Goal: Task Accomplishment & Management: Use online tool/utility

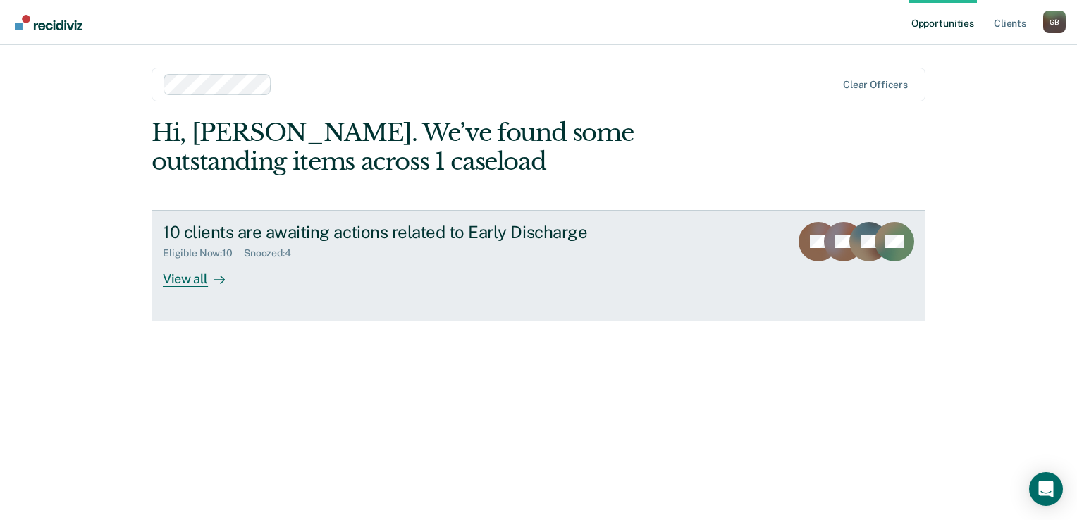
click at [320, 234] on div "10 clients are awaiting actions related to Early Discharge" at bounding box center [410, 232] width 495 height 20
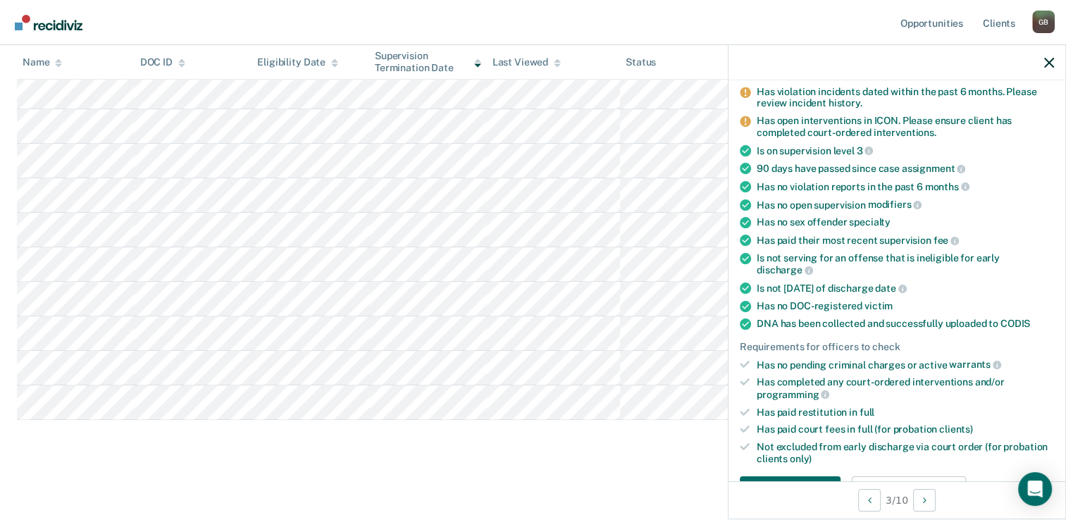
scroll to position [202, 0]
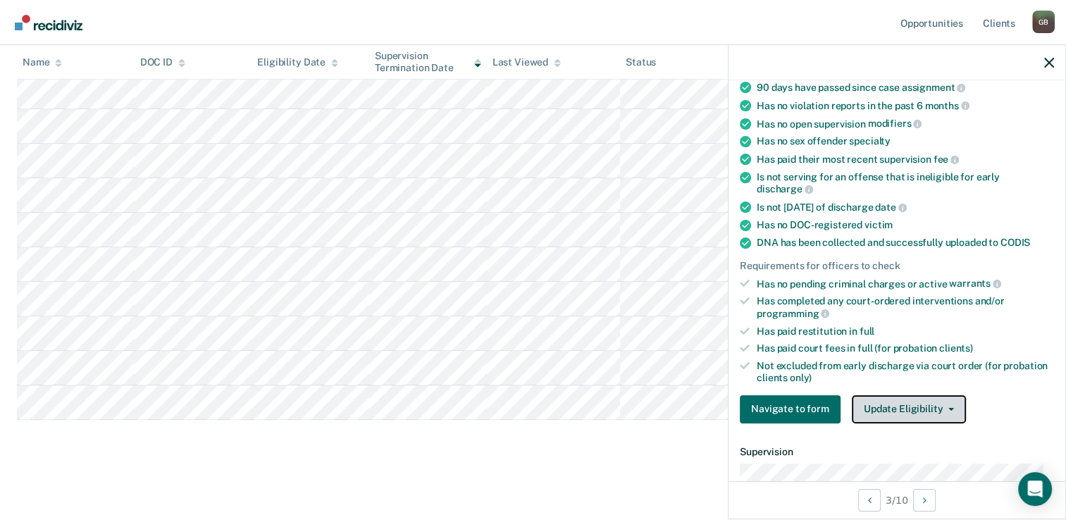
click at [911, 410] on button "Update Eligibility" at bounding box center [909, 409] width 114 height 28
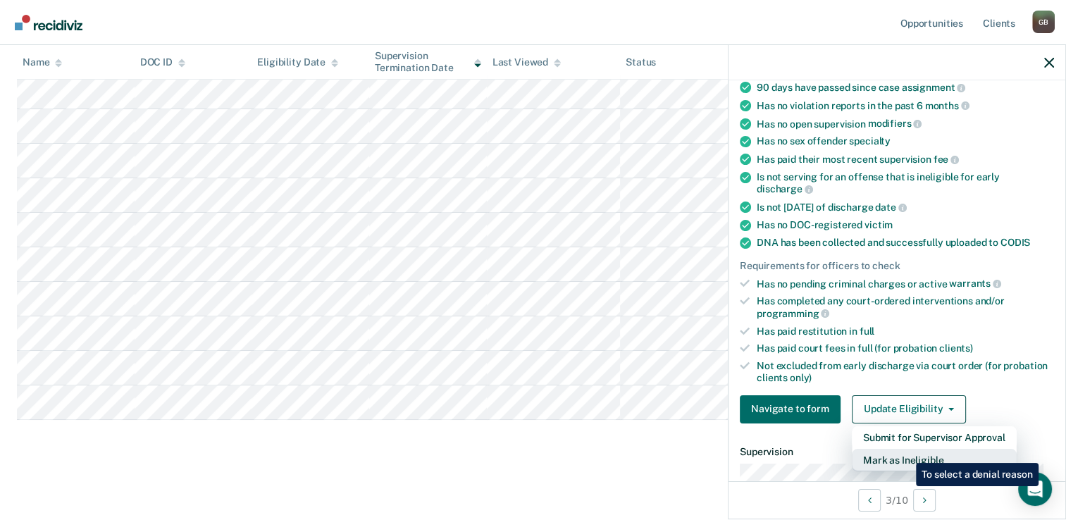
click at [906, 452] on button "Mark as Ineligible" at bounding box center [934, 460] width 165 height 23
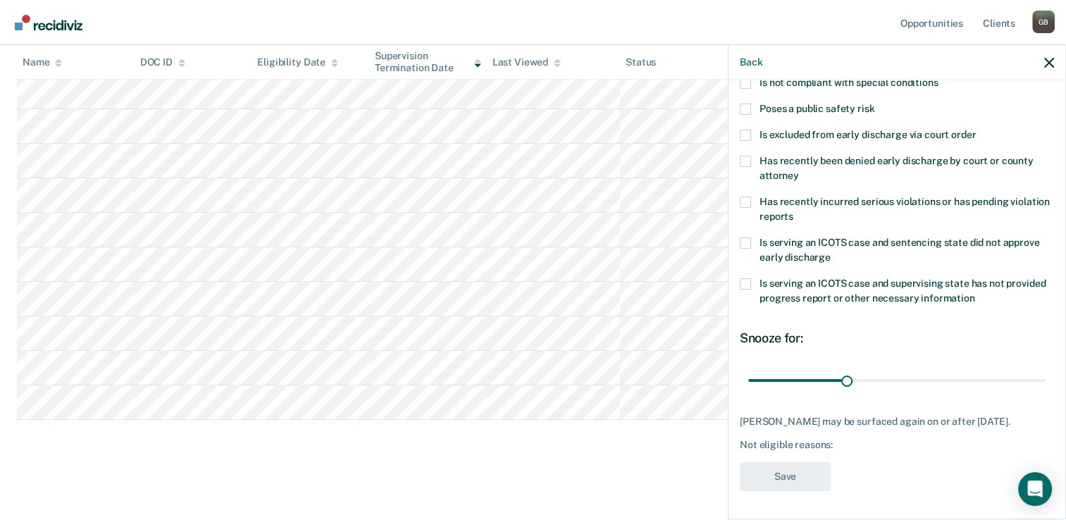
click at [871, 458] on div "AJ Which of the following requirements has [PERSON_NAME] not met? Has unpaid co…" at bounding box center [897, 204] width 314 height 591
click at [748, 130] on span at bounding box center [745, 135] width 11 height 11
click at [976, 130] on input "Is excluded from early discharge via court order" at bounding box center [976, 130] width 0 height 0
click at [783, 481] on button "Save" at bounding box center [785, 476] width 91 height 29
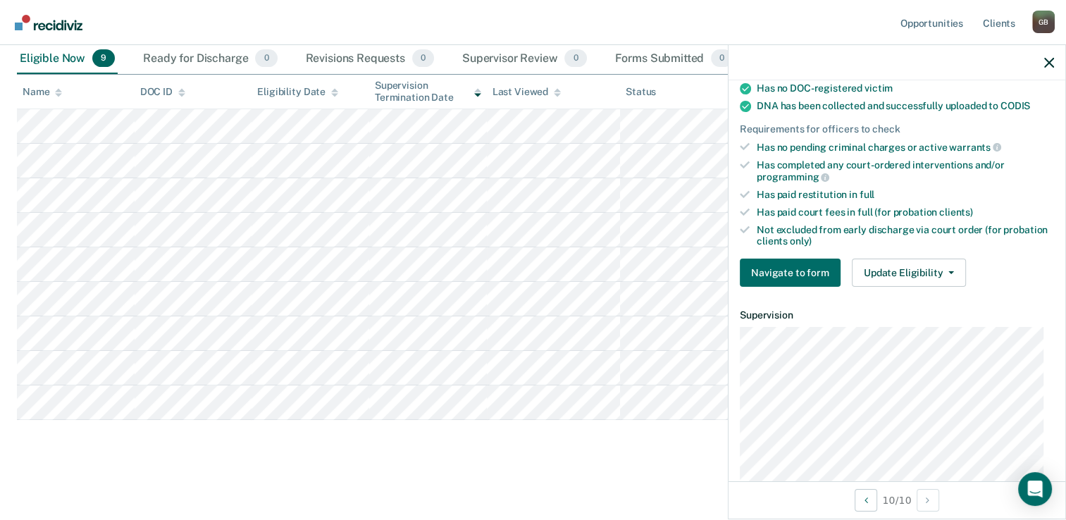
scroll to position [309, 0]
click at [898, 246] on div "Requirements validated by data from ICON Has violation incidents dated within t…" at bounding box center [897, 77] width 337 height 440
click at [889, 271] on button "Update Eligibility" at bounding box center [909, 272] width 114 height 28
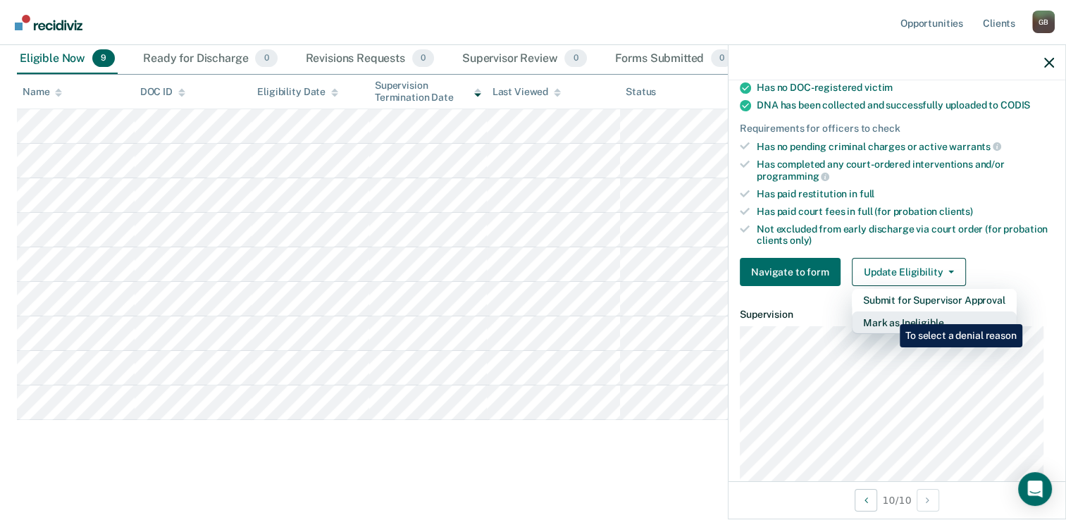
click at [889, 314] on button "Mark as Ineligible" at bounding box center [934, 323] width 165 height 23
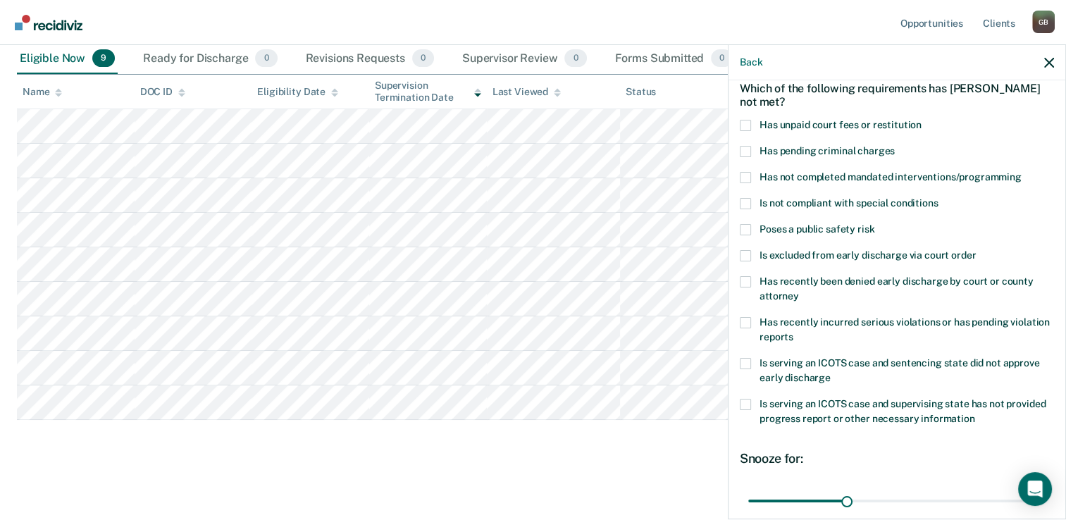
scroll to position [45, 0]
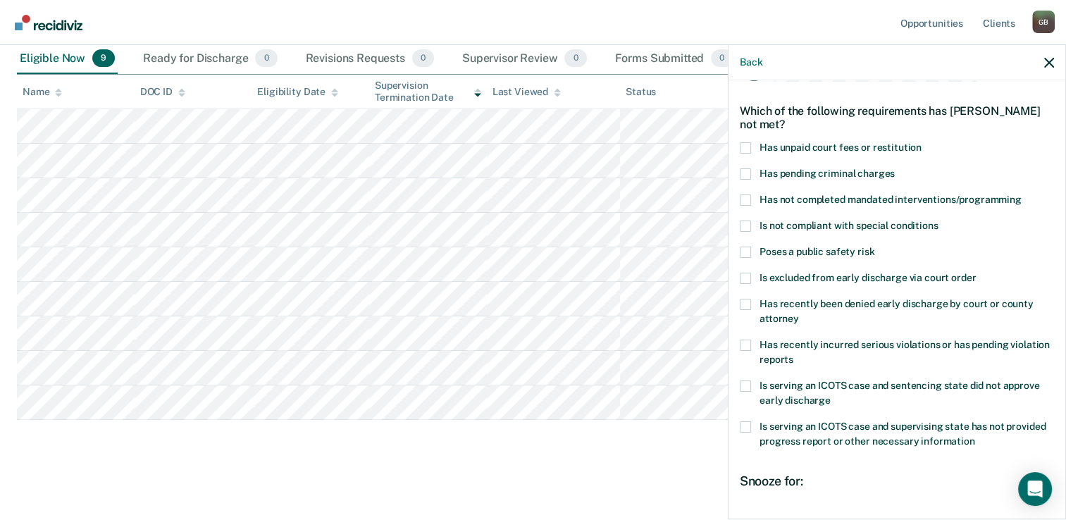
click at [748, 147] on span at bounding box center [745, 147] width 11 height 11
click at [922, 142] on input "Has unpaid court fees or restitution" at bounding box center [922, 142] width 0 height 0
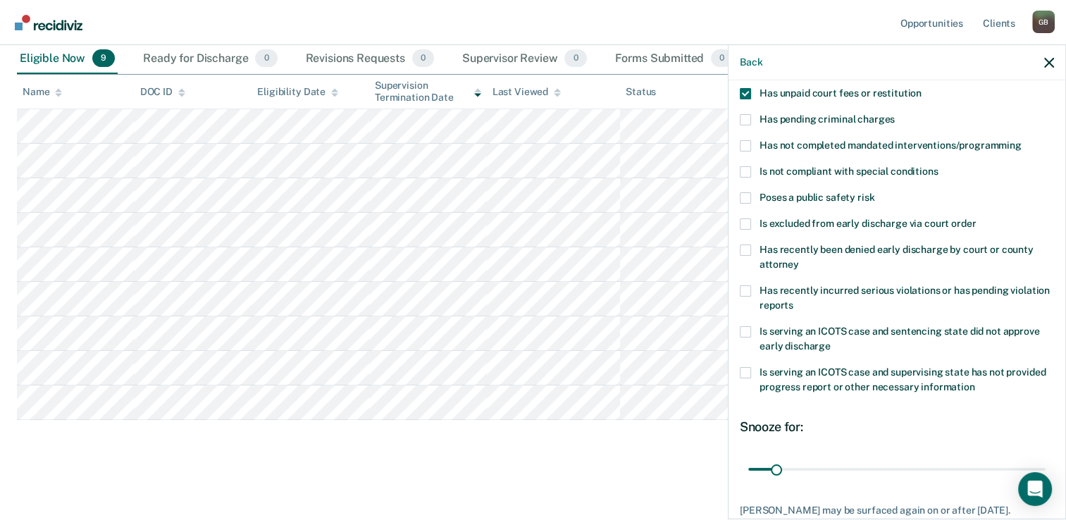
scroll to position [186, 0]
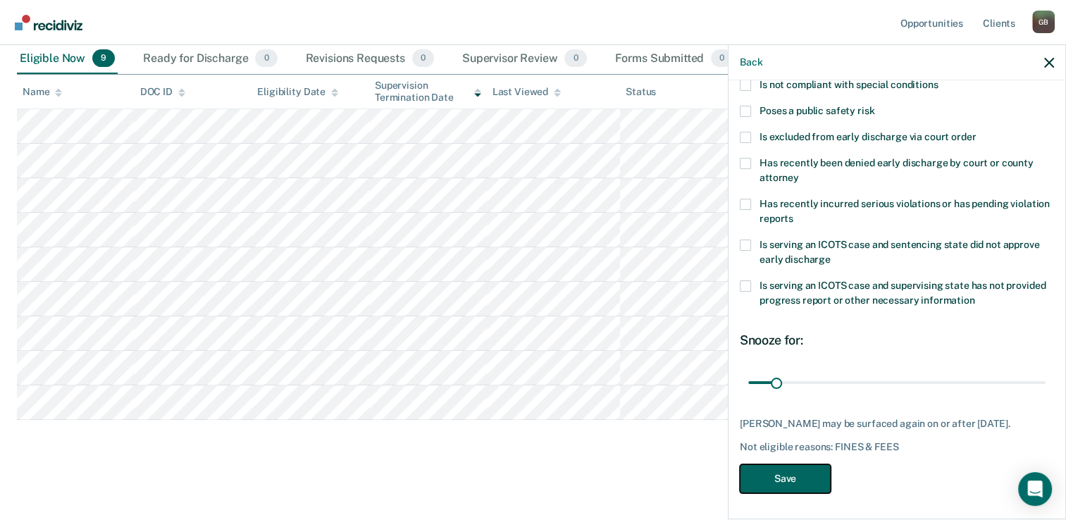
click at [757, 473] on button "Save" at bounding box center [785, 478] width 91 height 29
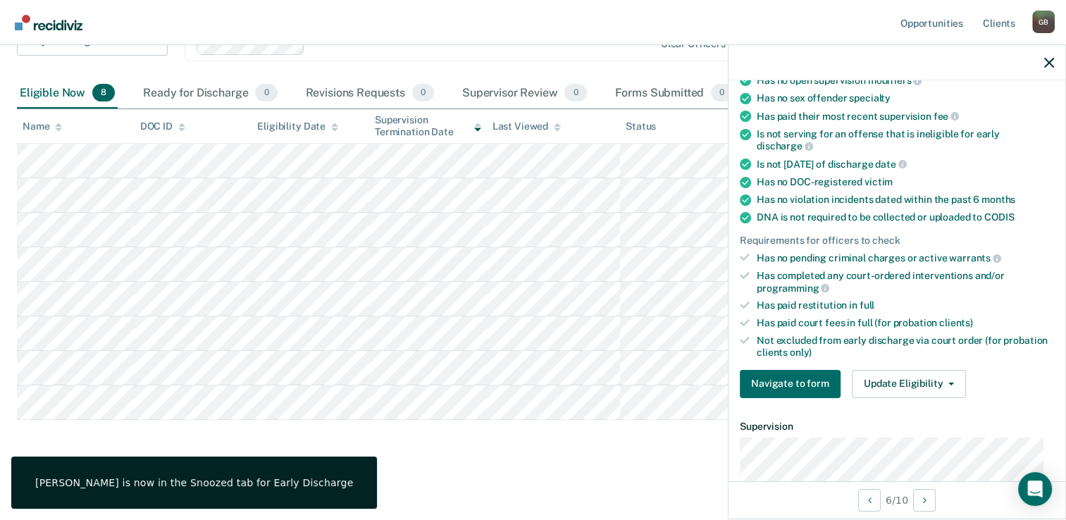
scroll to position [156, 0]
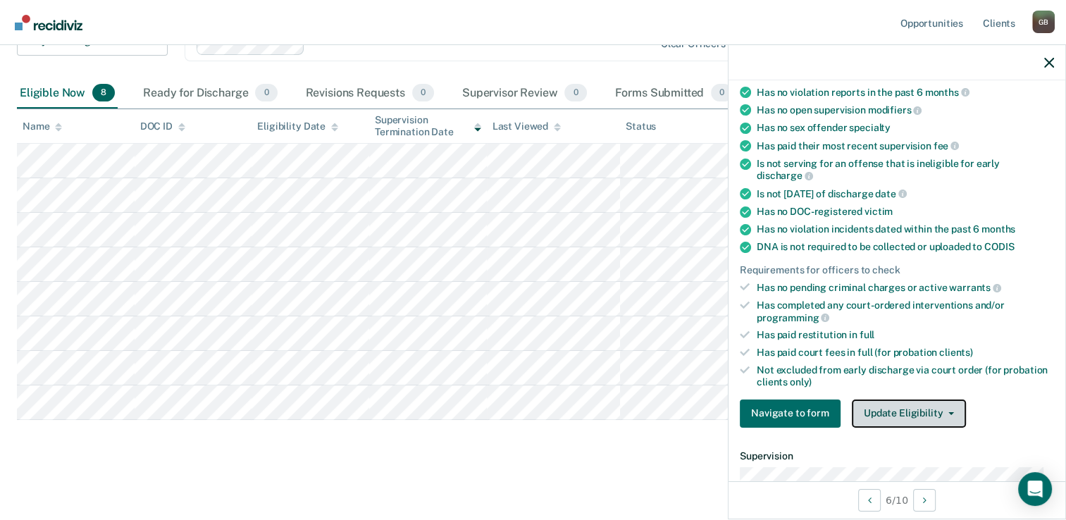
click at [890, 405] on button "Update Eligibility" at bounding box center [909, 414] width 114 height 28
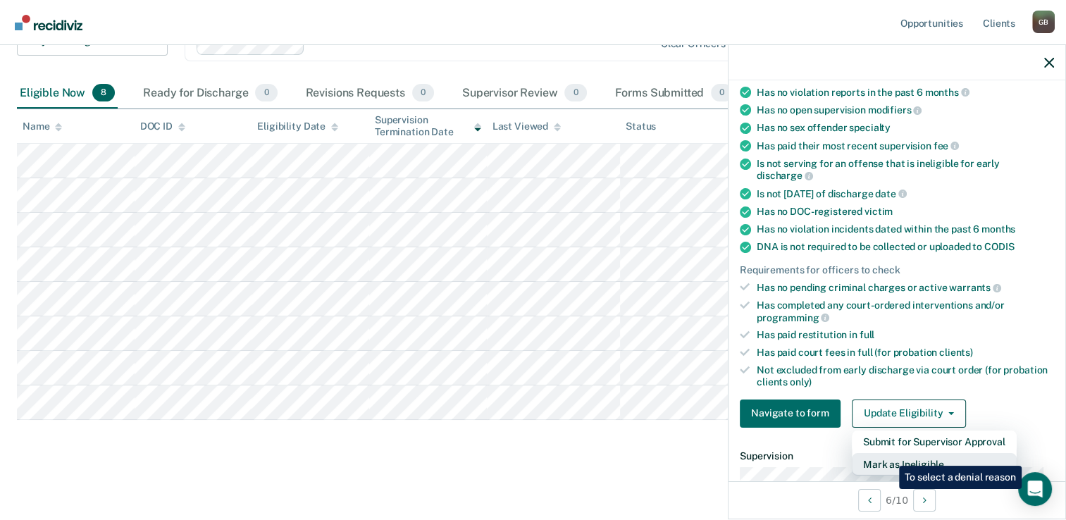
click at [889, 455] on button "Mark as Ineligible" at bounding box center [934, 464] width 165 height 23
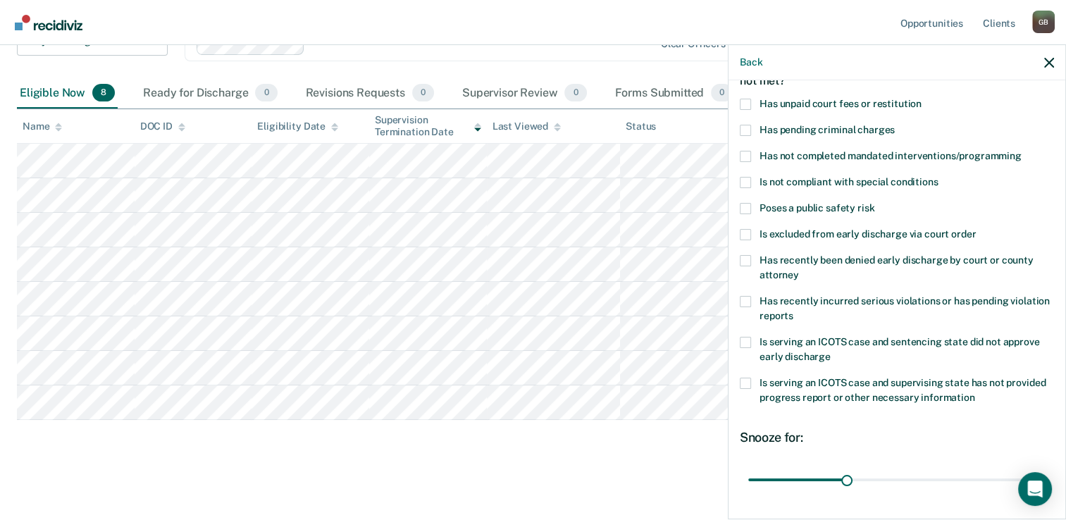
scroll to position [0, 0]
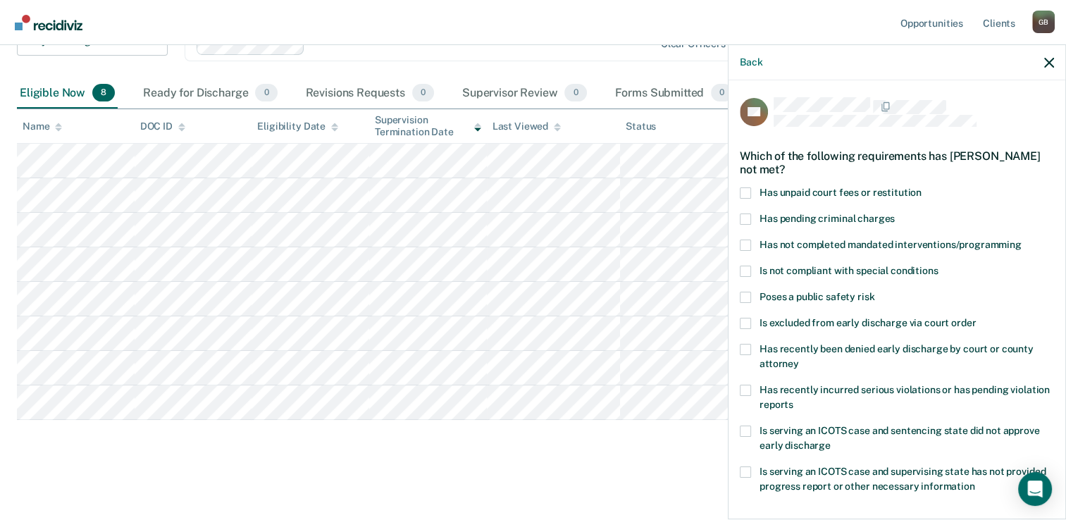
click at [749, 187] on span at bounding box center [745, 192] width 11 height 11
click at [922, 187] on input "Has unpaid court fees or restitution" at bounding box center [922, 187] width 0 height 0
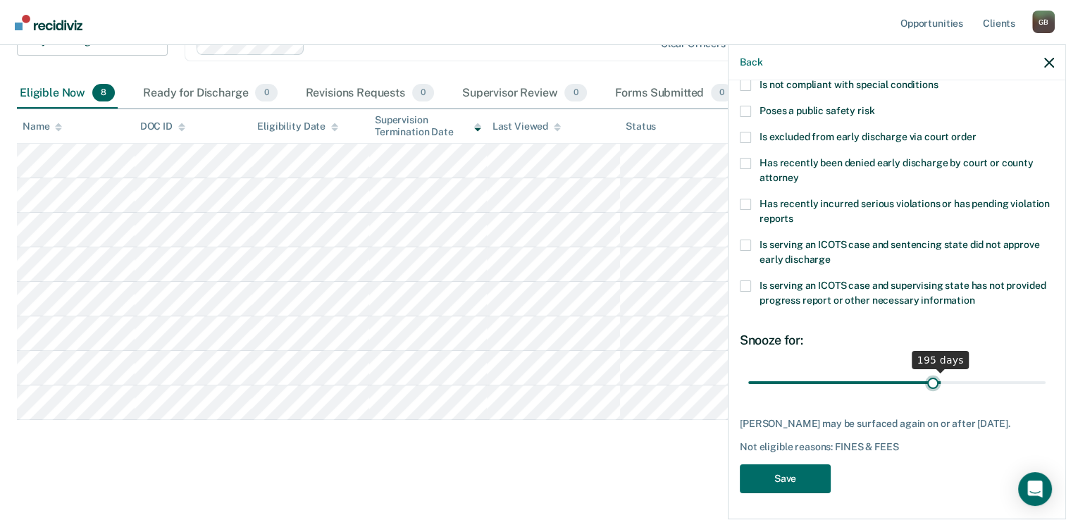
scroll to position [197, 0]
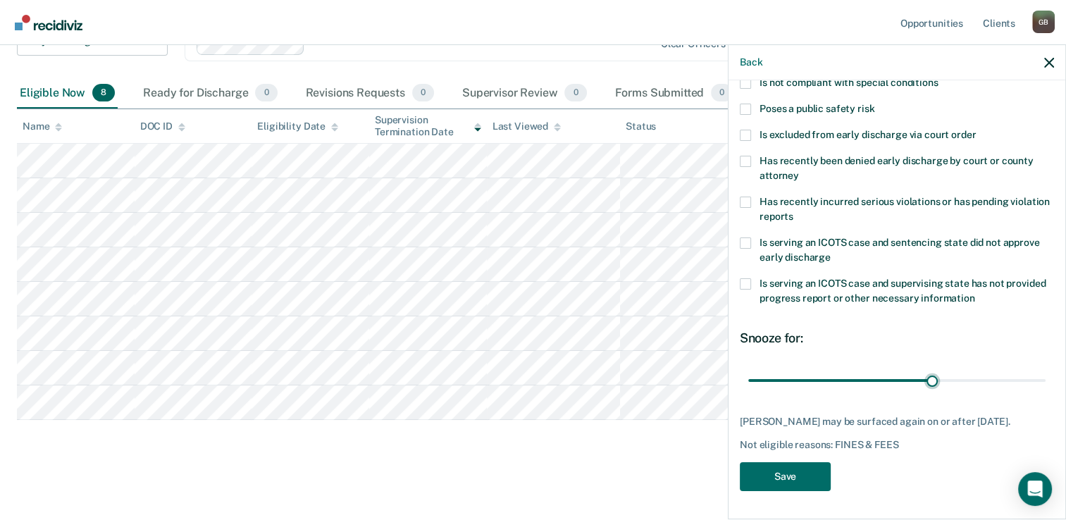
drag, startPoint x: 785, startPoint y: 368, endPoint x: 919, endPoint y: 387, distance: 135.2
type input "184"
click at [924, 376] on input "range" at bounding box center [896, 381] width 297 height 25
click at [805, 476] on button "Save" at bounding box center [785, 476] width 91 height 29
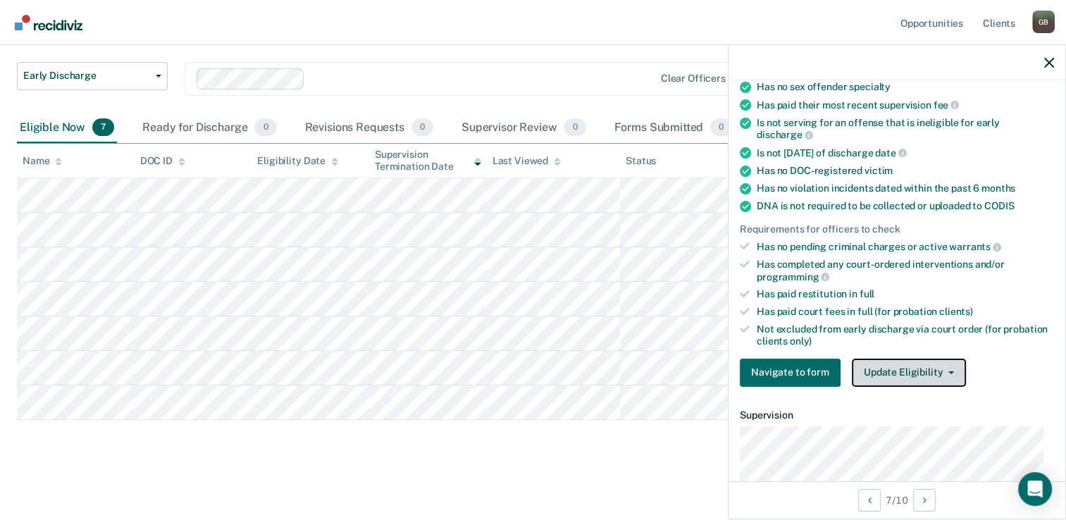
click at [875, 359] on button "Update Eligibility" at bounding box center [909, 373] width 114 height 28
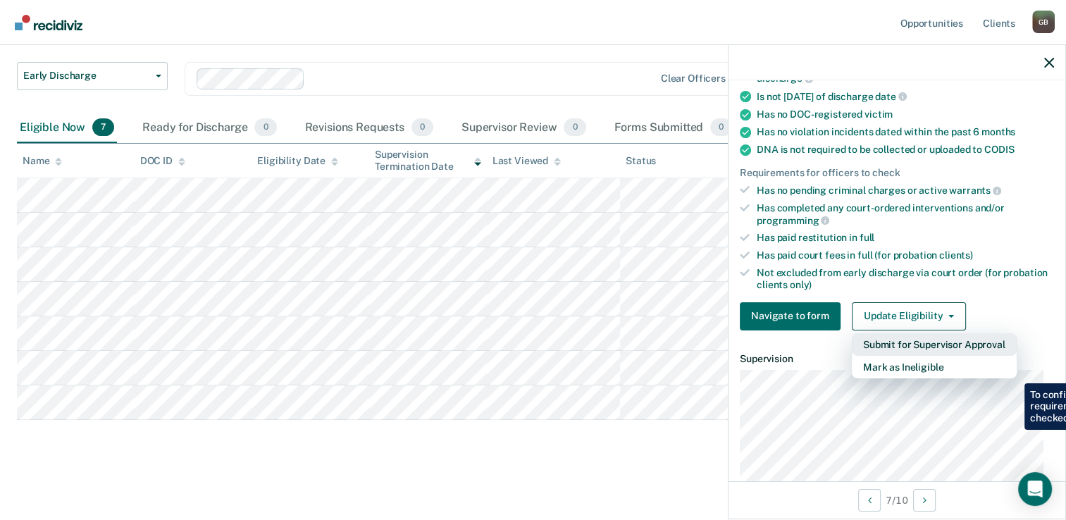
scroll to position [282, 0]
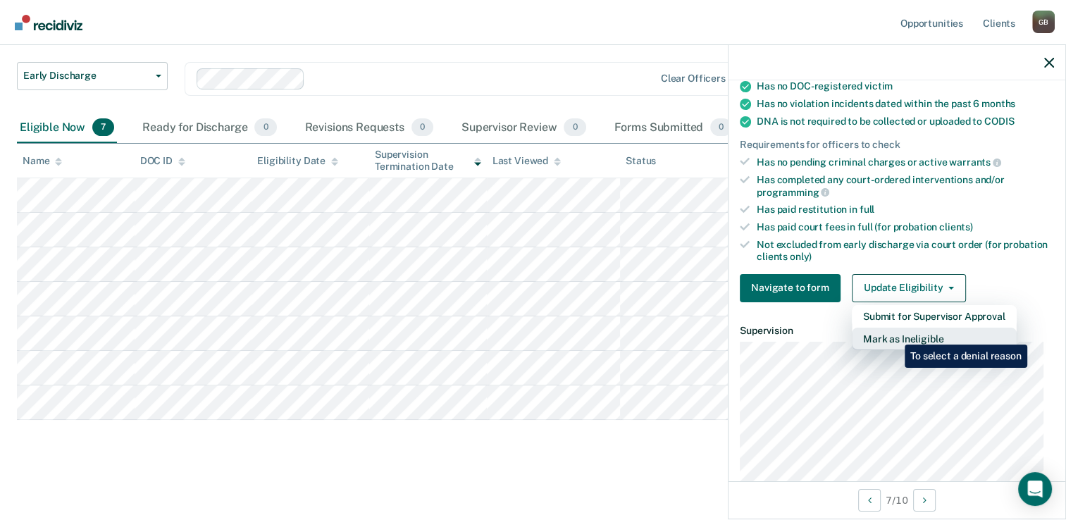
click at [894, 334] on button "Mark as Ineligible" at bounding box center [934, 339] width 165 height 23
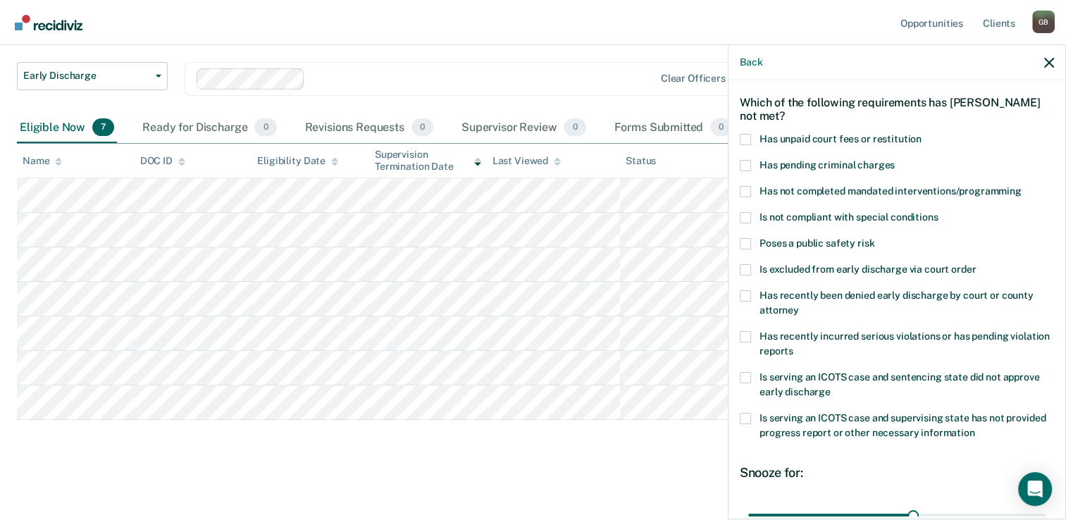
scroll to position [0, 0]
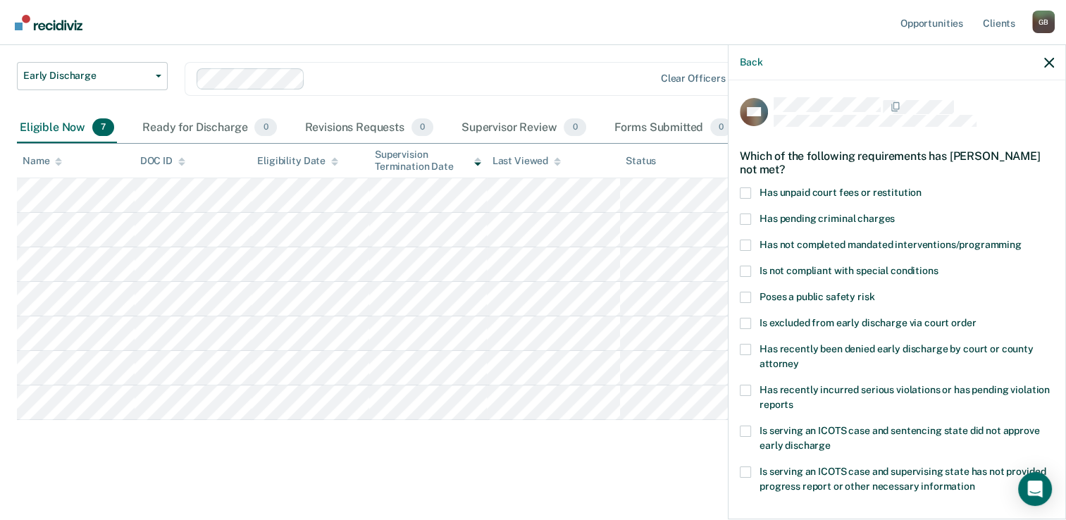
click at [749, 190] on span at bounding box center [745, 192] width 11 height 11
click at [922, 187] on input "Has unpaid court fees or restitution" at bounding box center [922, 187] width 0 height 0
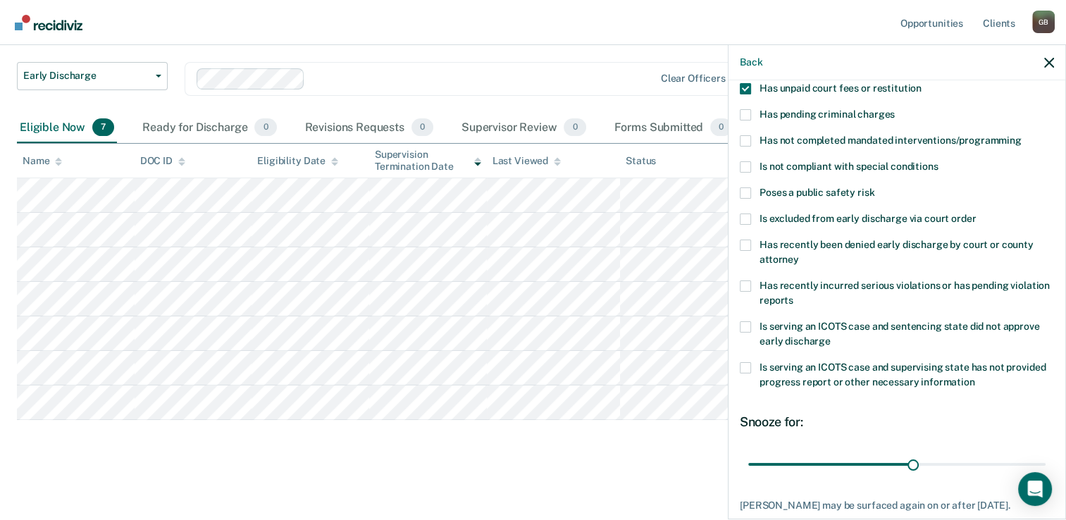
scroll to position [197, 0]
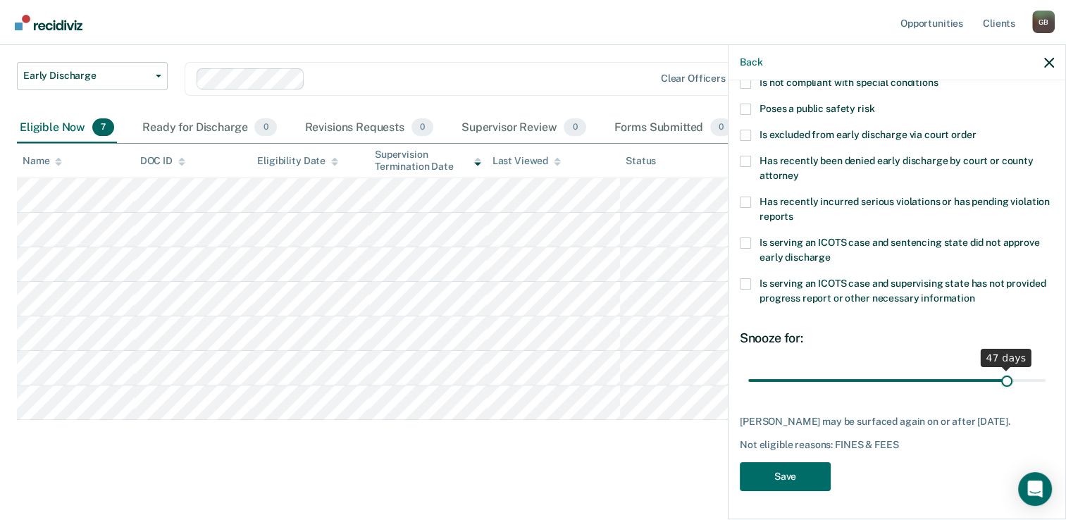
drag, startPoint x: 909, startPoint y: 370, endPoint x: 999, endPoint y: 369, distance: 90.2
type input "47"
click at [999, 369] on input "range" at bounding box center [896, 381] width 297 height 25
click at [787, 469] on button "Save" at bounding box center [785, 476] width 91 height 29
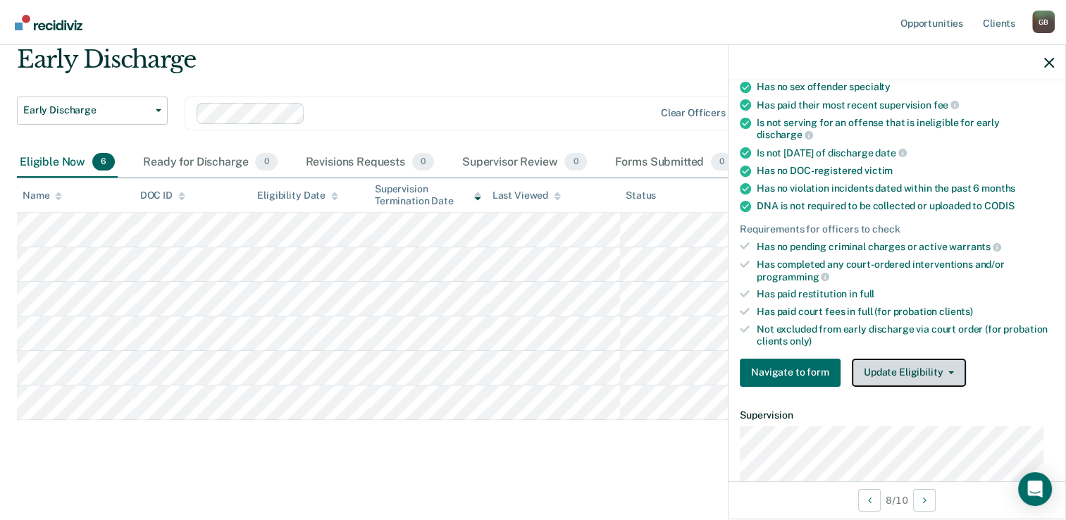
click at [889, 366] on button "Update Eligibility" at bounding box center [909, 373] width 114 height 28
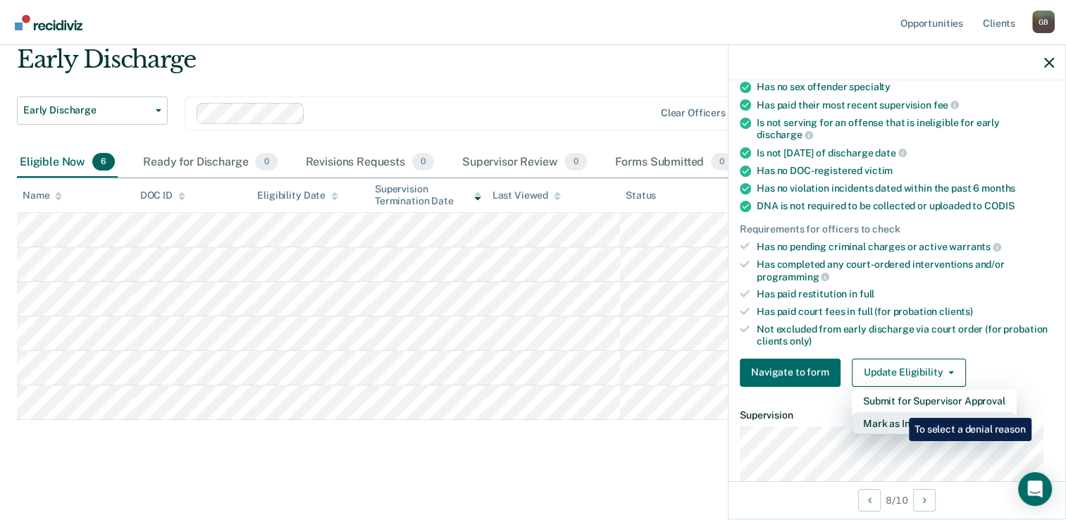
click at [899, 412] on button "Mark as Ineligible" at bounding box center [934, 423] width 165 height 23
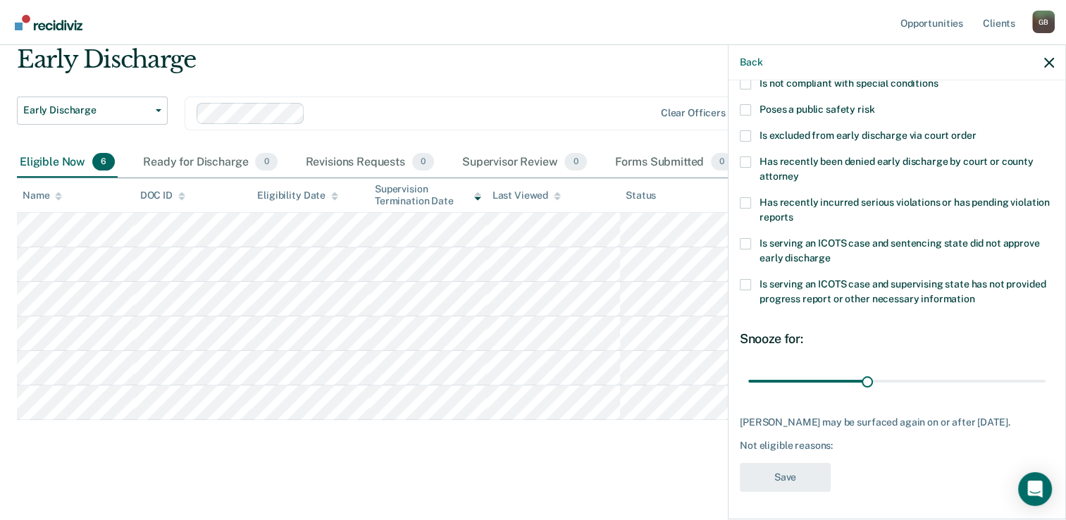
click at [899, 407] on div "PS Which of the following requirements has [PERSON_NAME] not met? Has unpaid co…" at bounding box center [897, 205] width 314 height 589
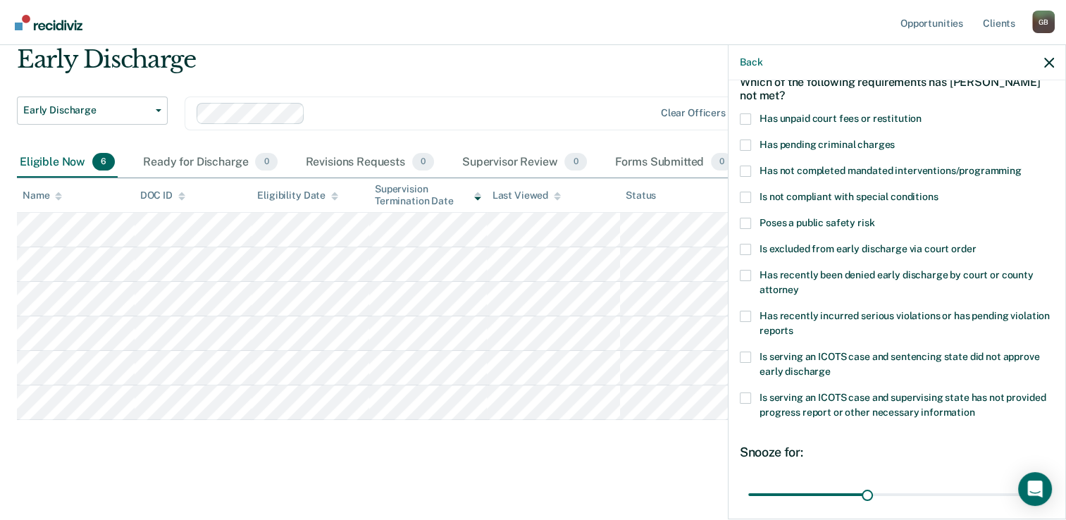
scroll to position [0, 0]
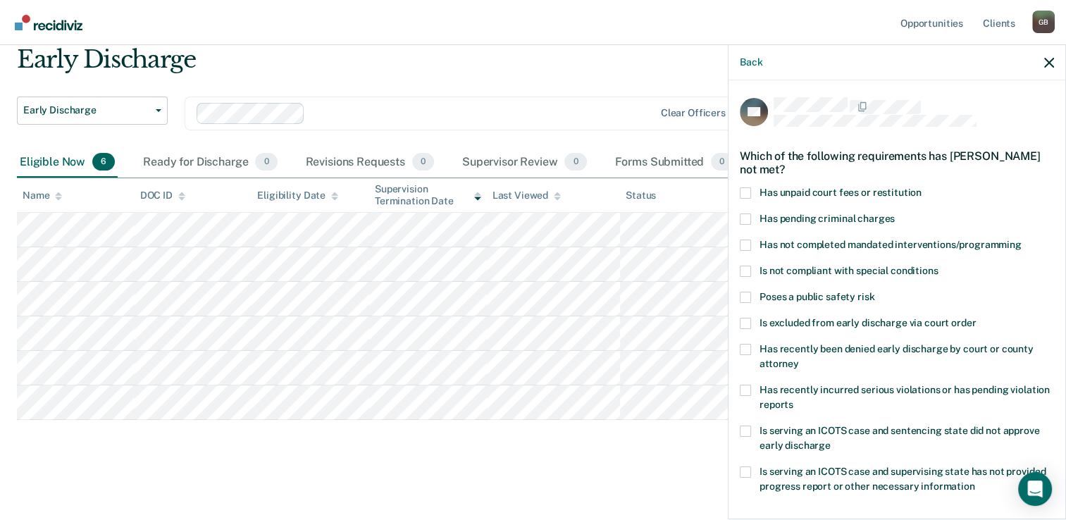
click at [750, 192] on span at bounding box center [745, 192] width 11 height 11
click at [922, 187] on input "Has unpaid court fees or restitution" at bounding box center [922, 187] width 0 height 0
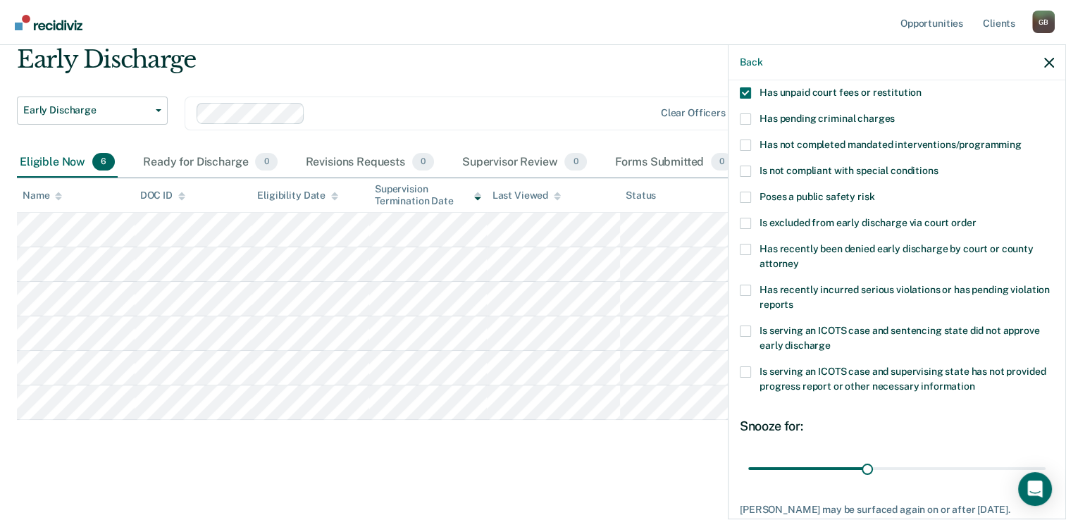
scroll to position [186, 0]
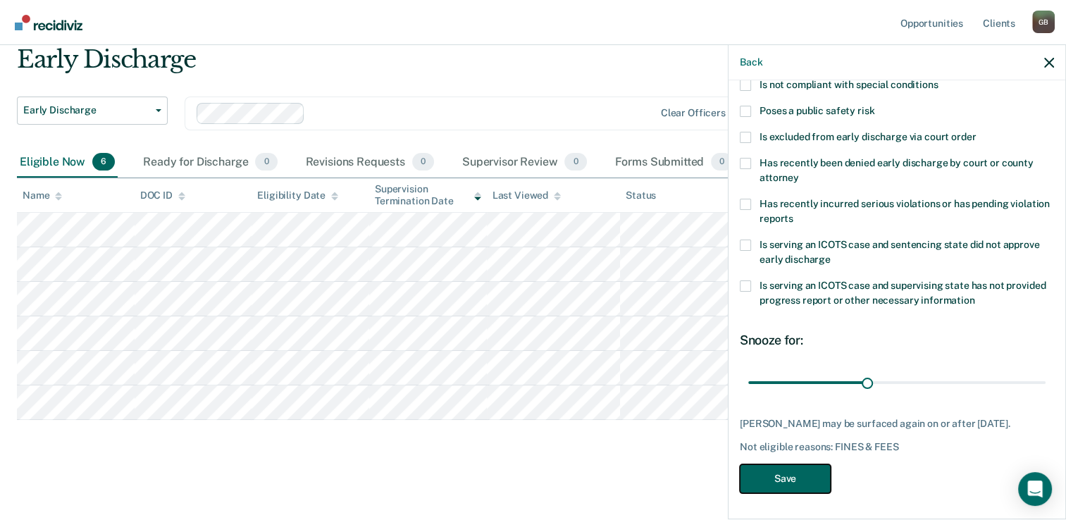
click at [787, 473] on button "Save" at bounding box center [785, 478] width 91 height 29
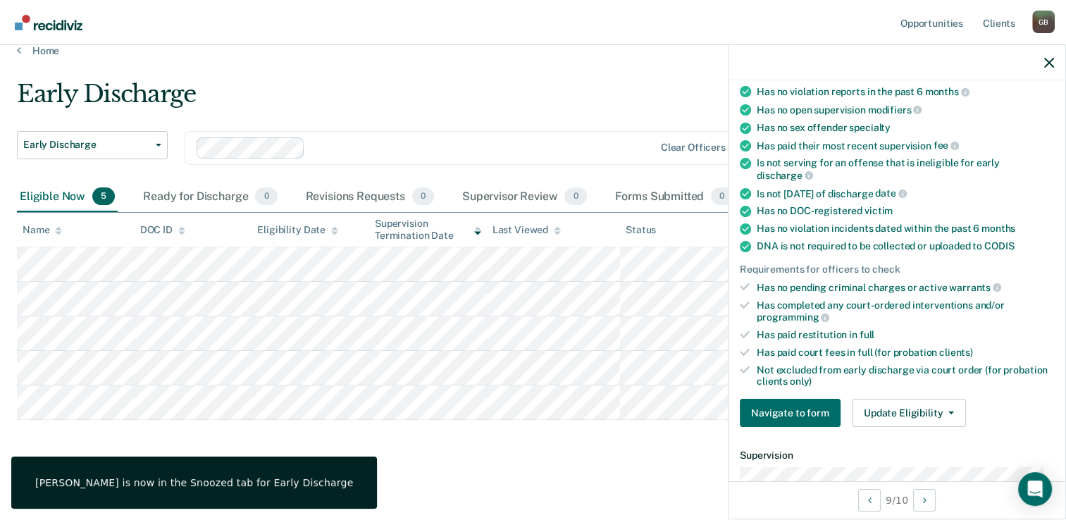
scroll to position [215, 0]
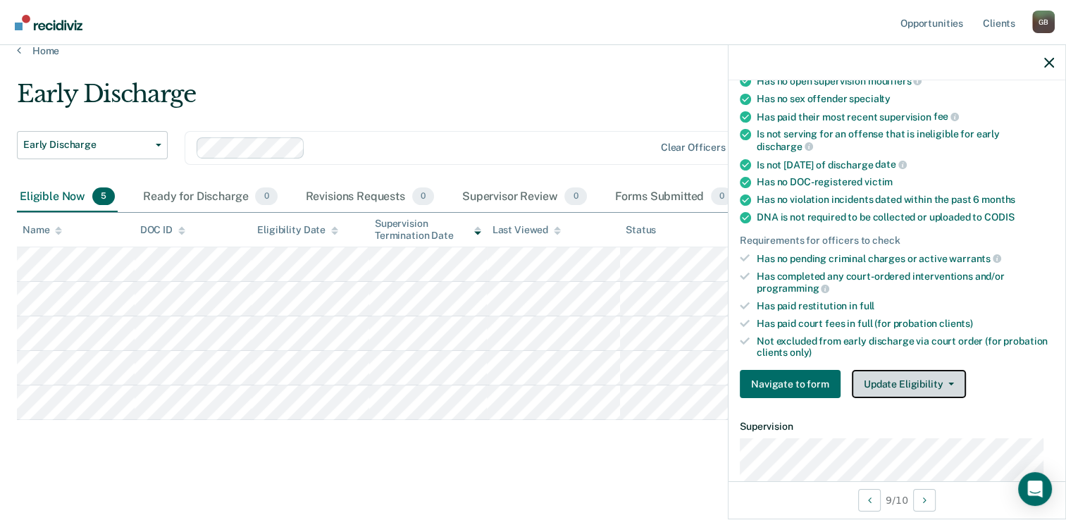
click at [859, 370] on button "Update Eligibility" at bounding box center [909, 384] width 114 height 28
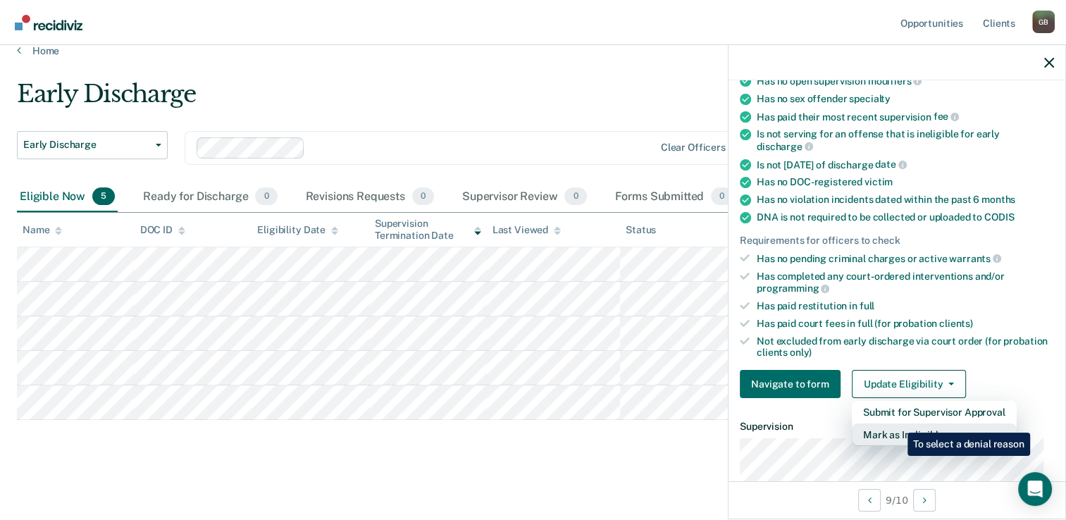
click at [897, 424] on button "Mark as Ineligible" at bounding box center [934, 435] width 165 height 23
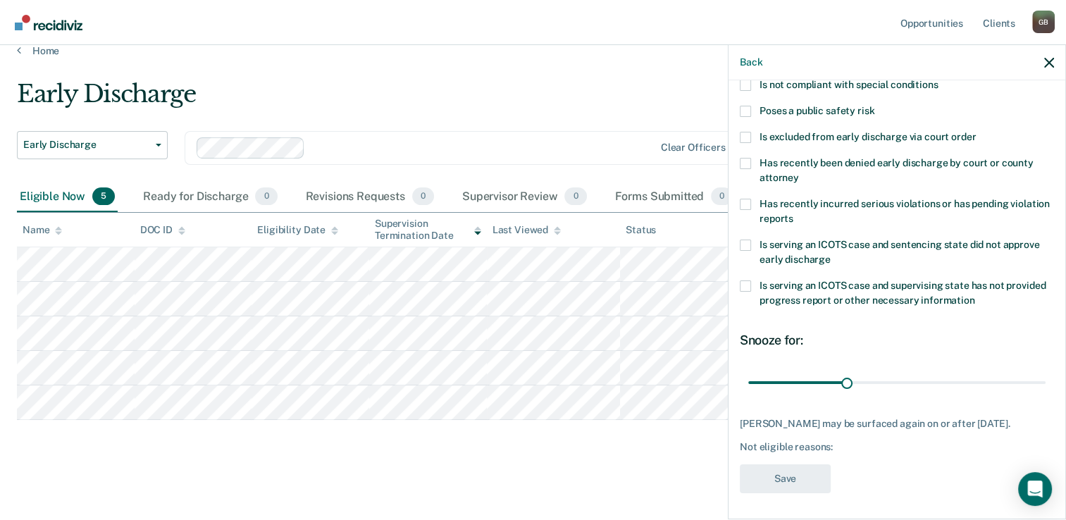
scroll to position [0, 0]
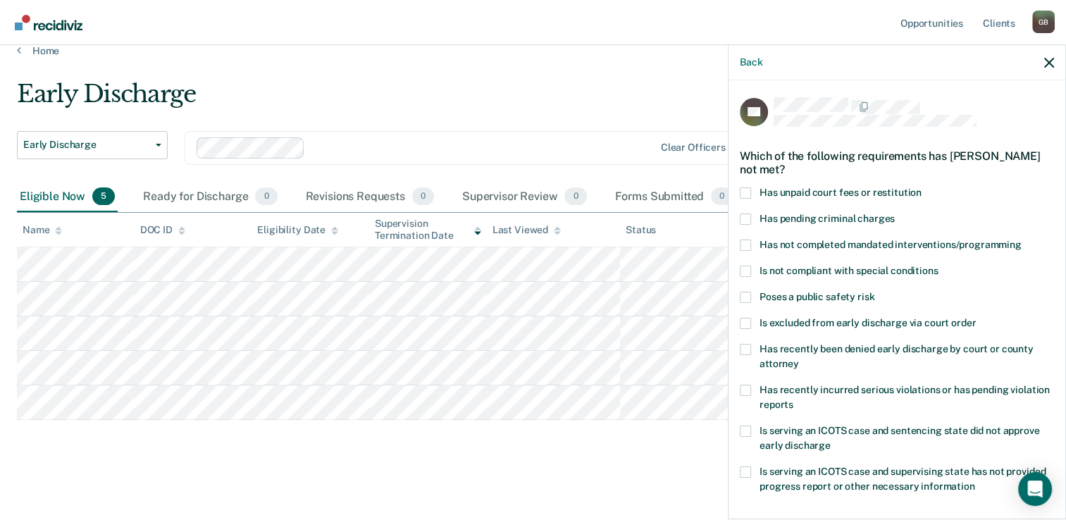
click at [753, 190] on label "Has unpaid court fees or restitution" at bounding box center [897, 194] width 314 height 15
click at [922, 187] on input "Has unpaid court fees or restitution" at bounding box center [922, 187] width 0 height 0
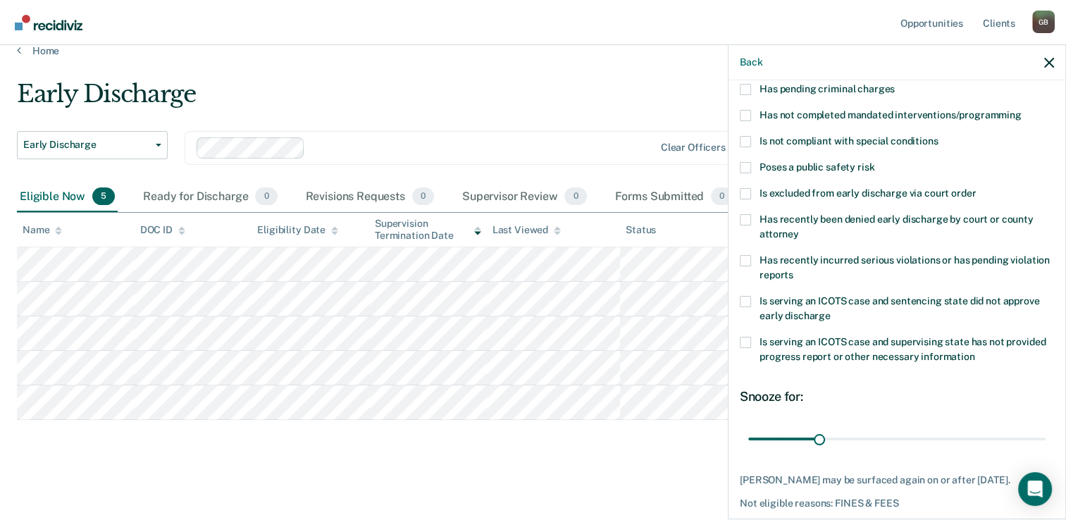
scroll to position [186, 0]
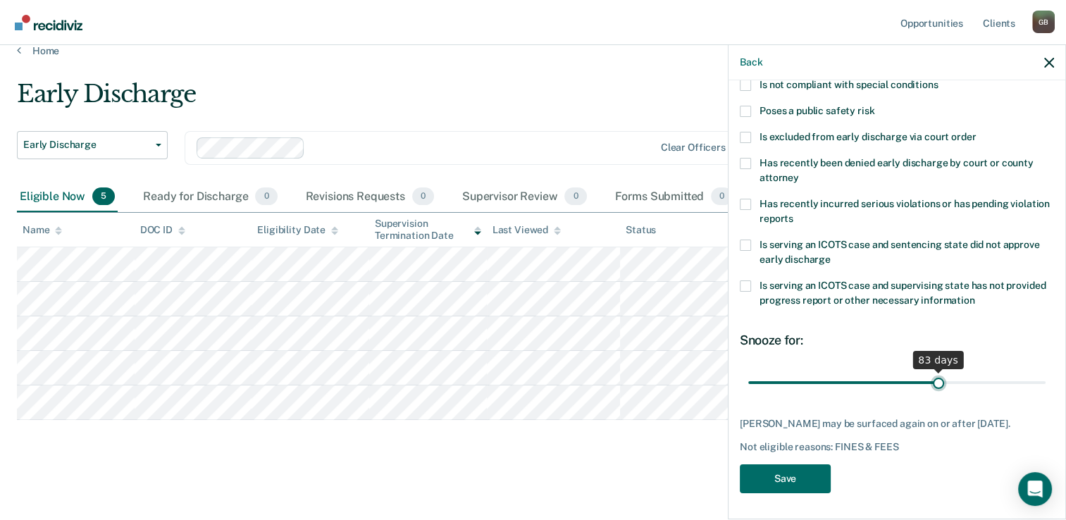
drag, startPoint x: 913, startPoint y: 382, endPoint x: 931, endPoint y: 383, distance: 18.3
type input "83"
click at [931, 383] on input "range" at bounding box center [896, 383] width 297 height 25
click at [808, 489] on button "Save" at bounding box center [785, 478] width 91 height 29
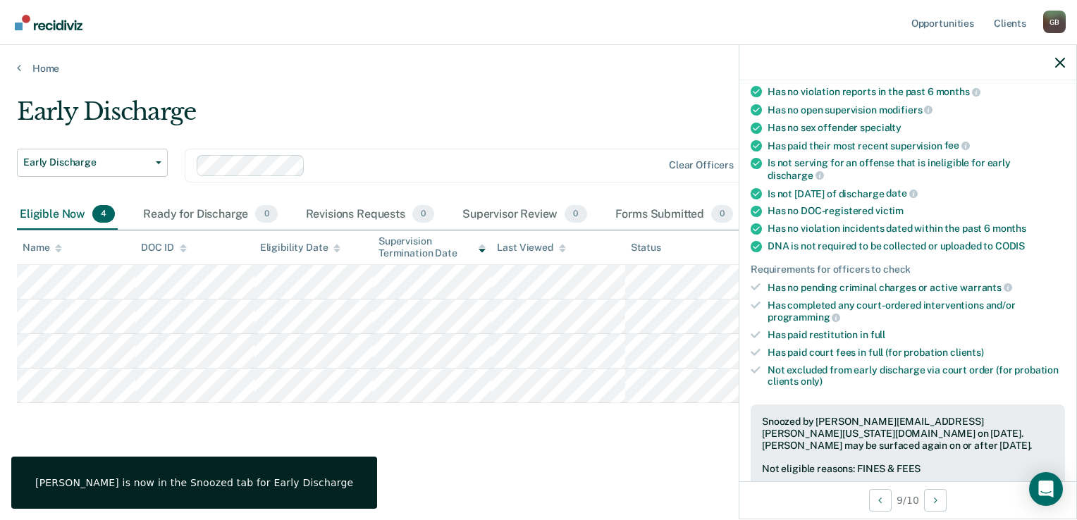
scroll to position [215, 0]
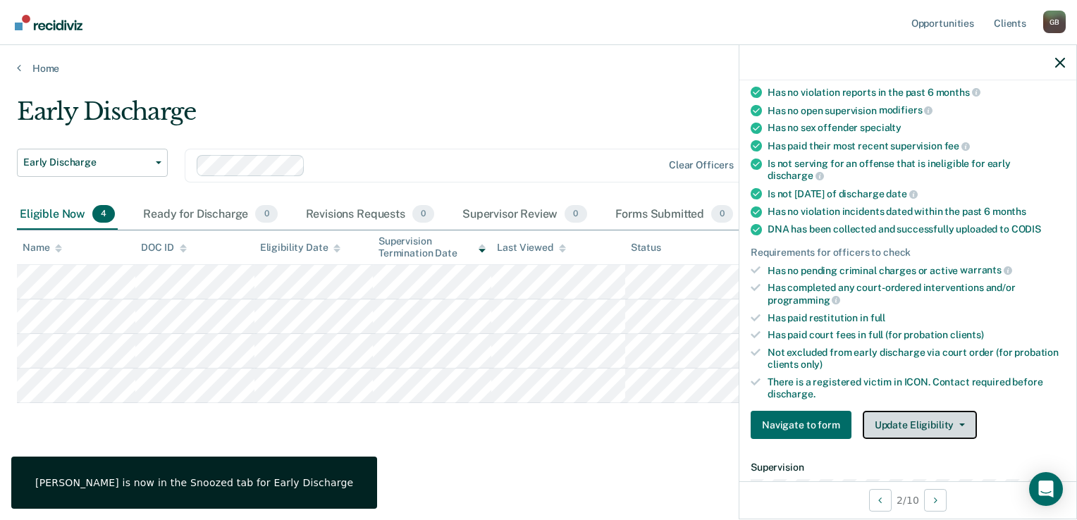
click at [882, 416] on button "Update Eligibility" at bounding box center [920, 425] width 114 height 28
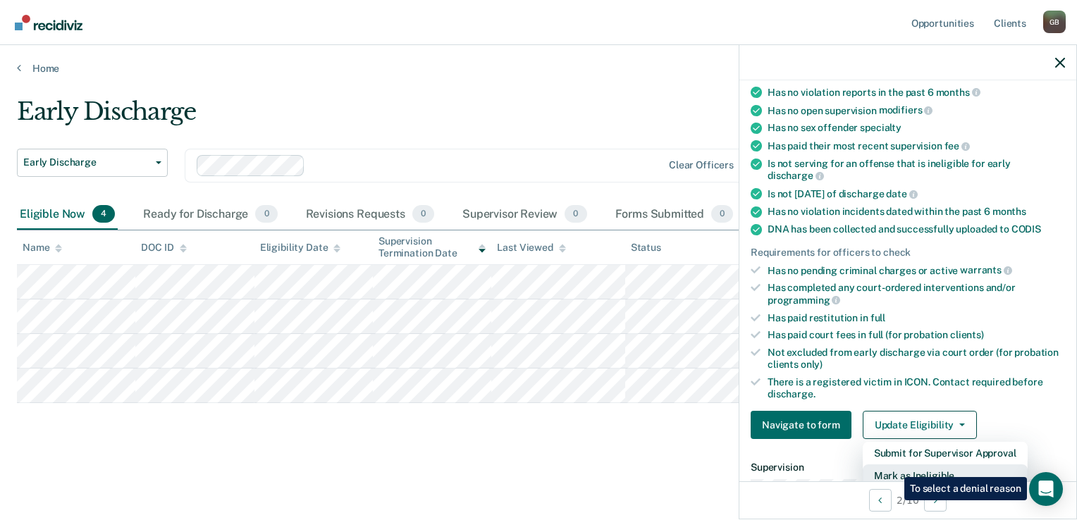
click at [894, 467] on button "Mark as Ineligible" at bounding box center [945, 475] width 165 height 23
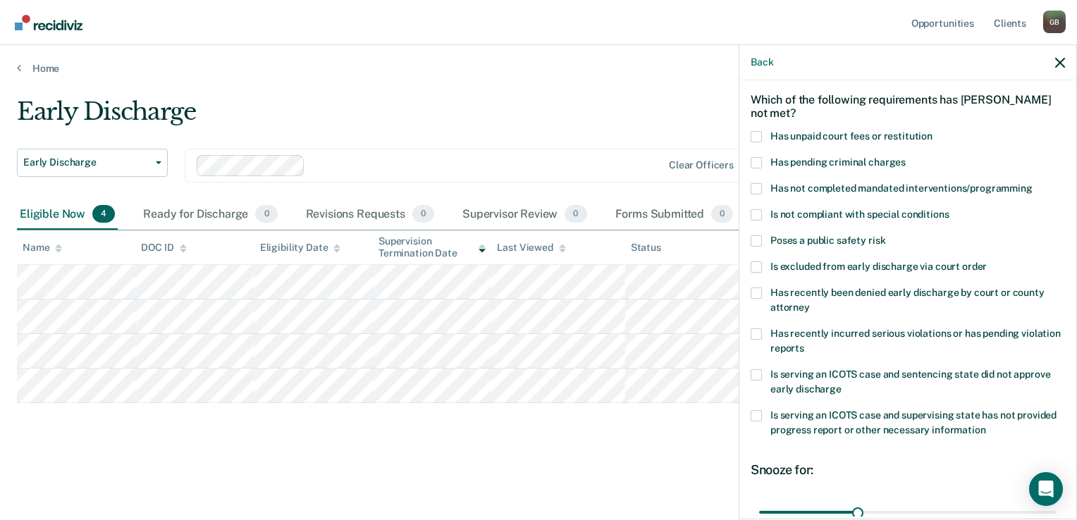
scroll to position [0, 0]
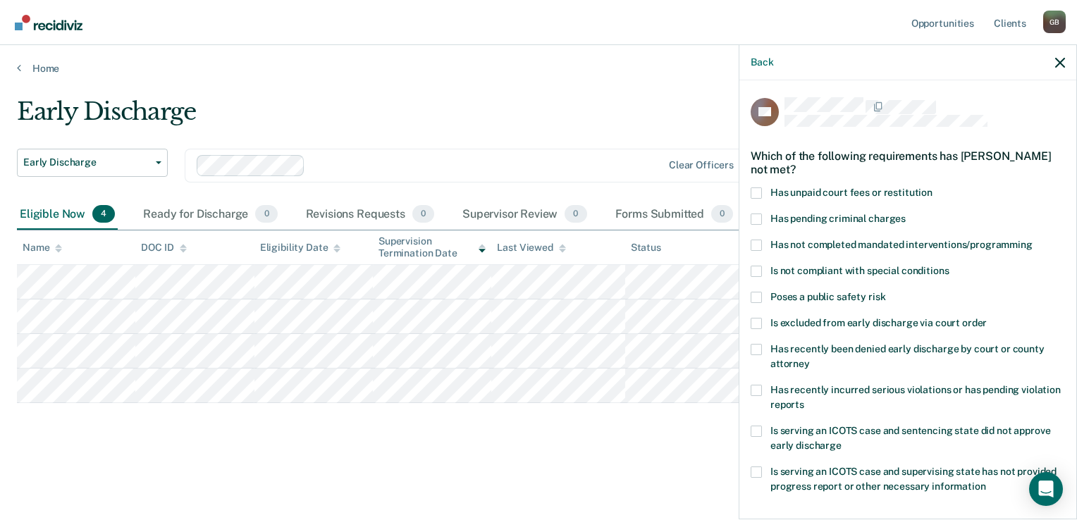
click at [754, 189] on span at bounding box center [756, 192] width 11 height 11
click at [932, 187] on input "Has unpaid court fees or restitution" at bounding box center [932, 187] width 0 height 0
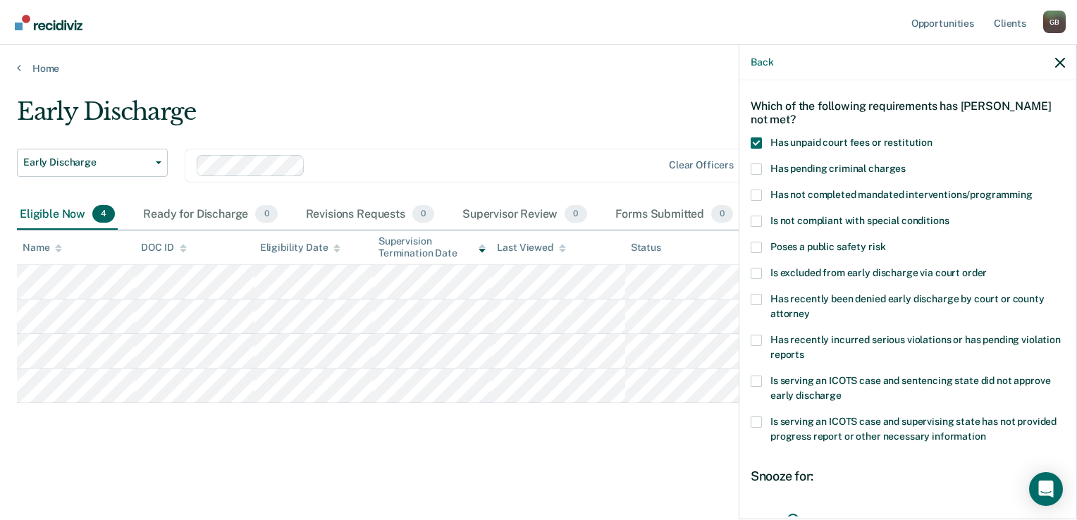
scroll to position [70, 0]
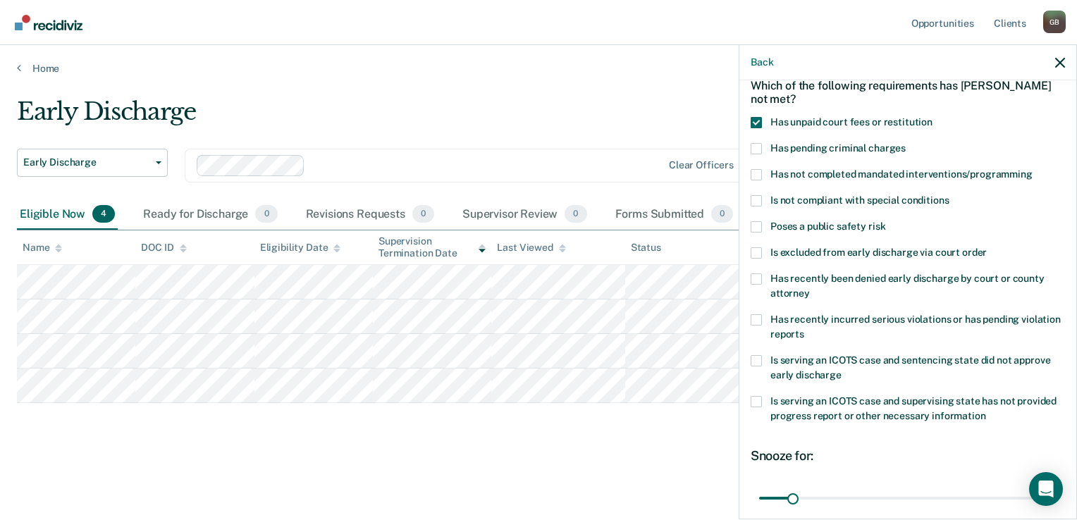
click at [761, 253] on span at bounding box center [756, 252] width 11 height 11
click at [987, 247] on input "Is excluded from early discharge via court order" at bounding box center [987, 247] width 0 height 0
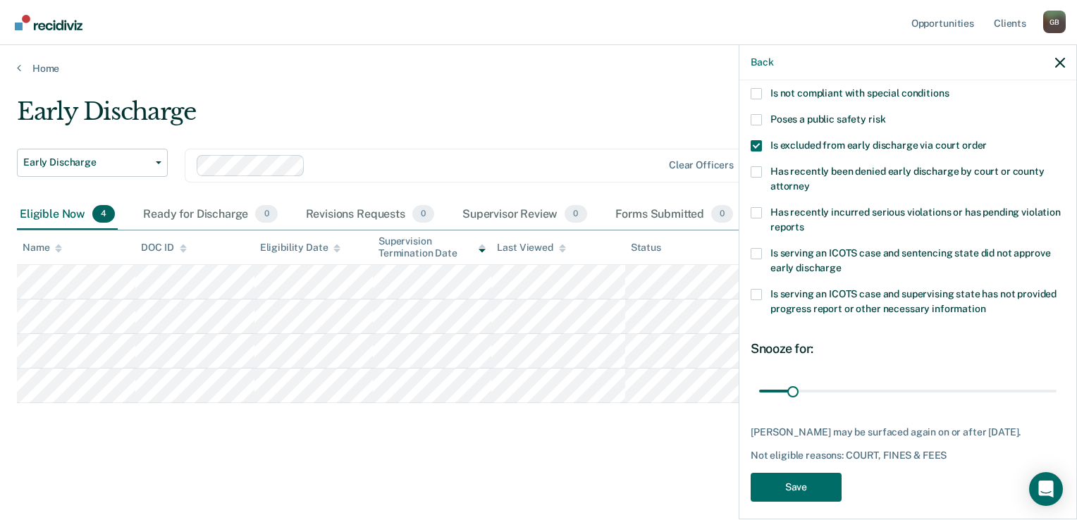
scroll to position [186, 0]
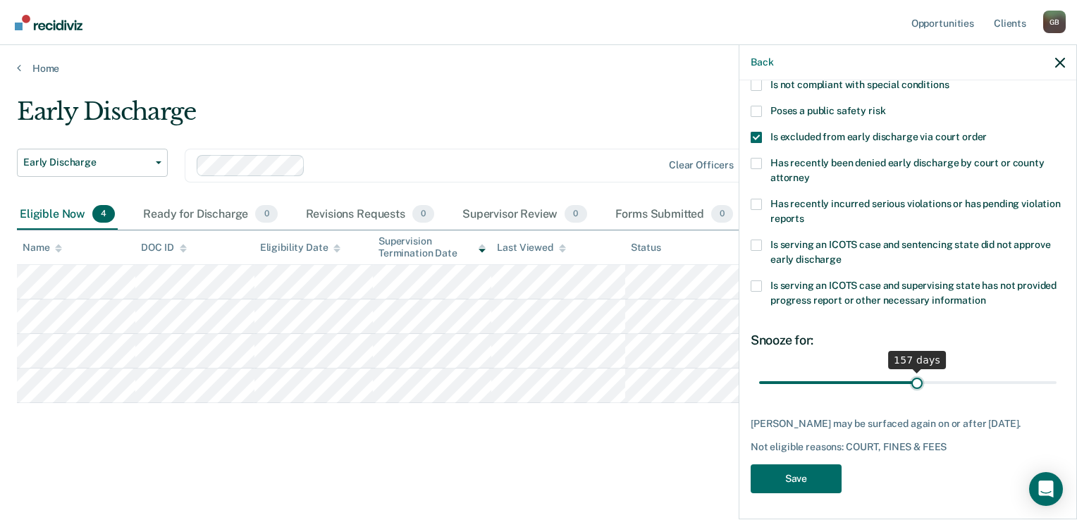
drag, startPoint x: 786, startPoint y: 379, endPoint x: 909, endPoint y: 390, distance: 123.8
type input "157"
click at [911, 387] on input "range" at bounding box center [907, 383] width 297 height 25
click at [830, 483] on button "Save" at bounding box center [796, 478] width 91 height 29
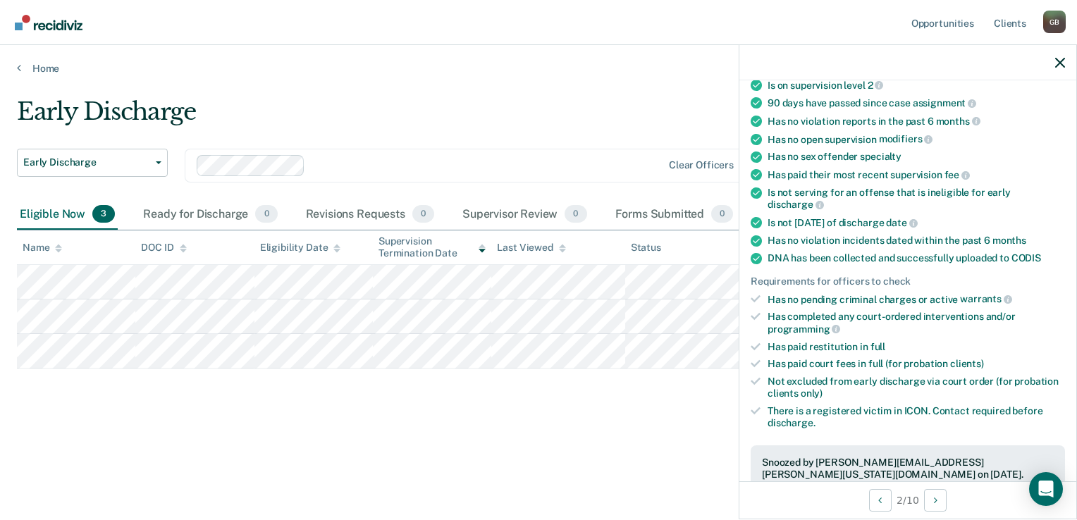
scroll to position [127, 0]
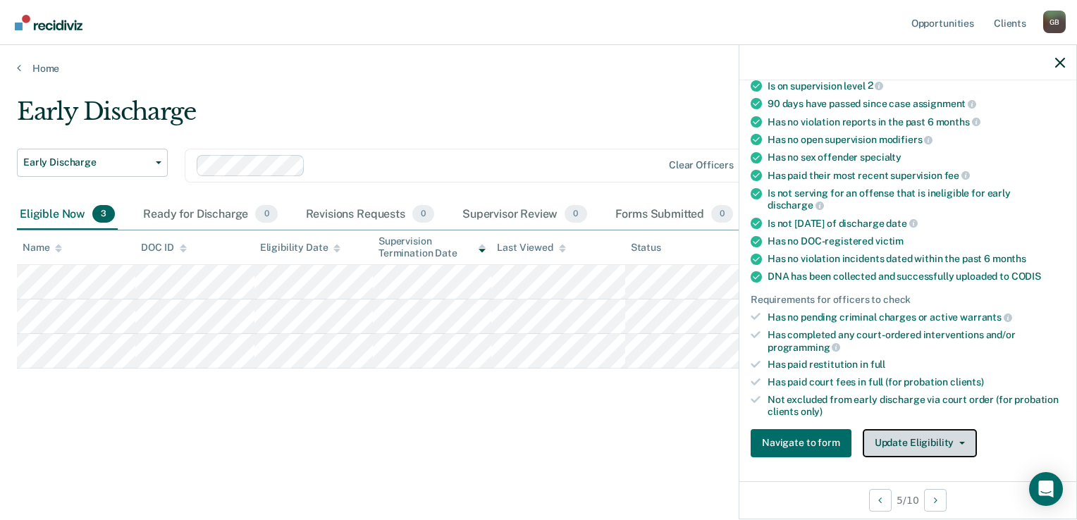
click at [911, 445] on button "Update Eligibility" at bounding box center [920, 443] width 114 height 28
click at [1001, 400] on div "Not excluded from early discharge via court order (for probation clients only)" at bounding box center [915, 406] width 297 height 24
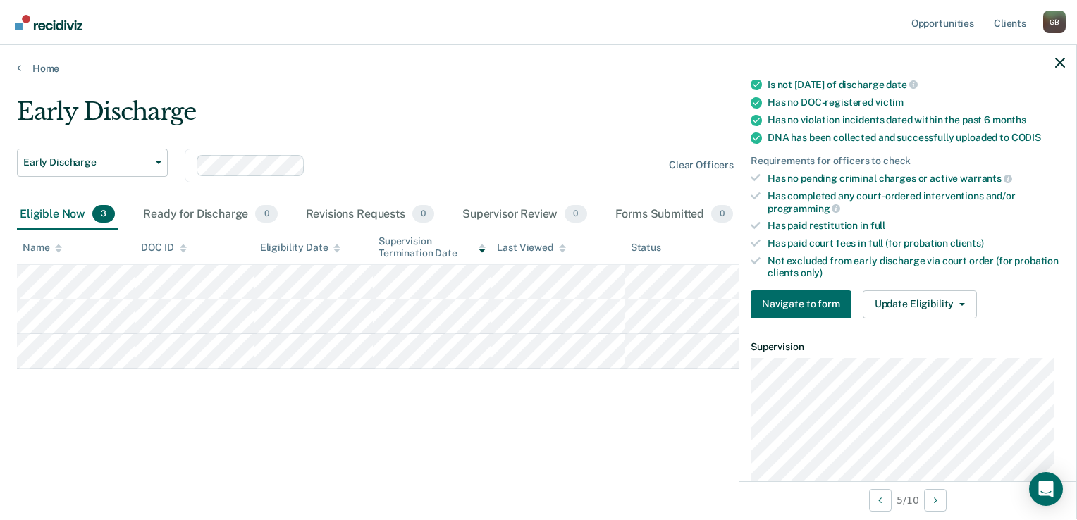
scroll to position [268, 0]
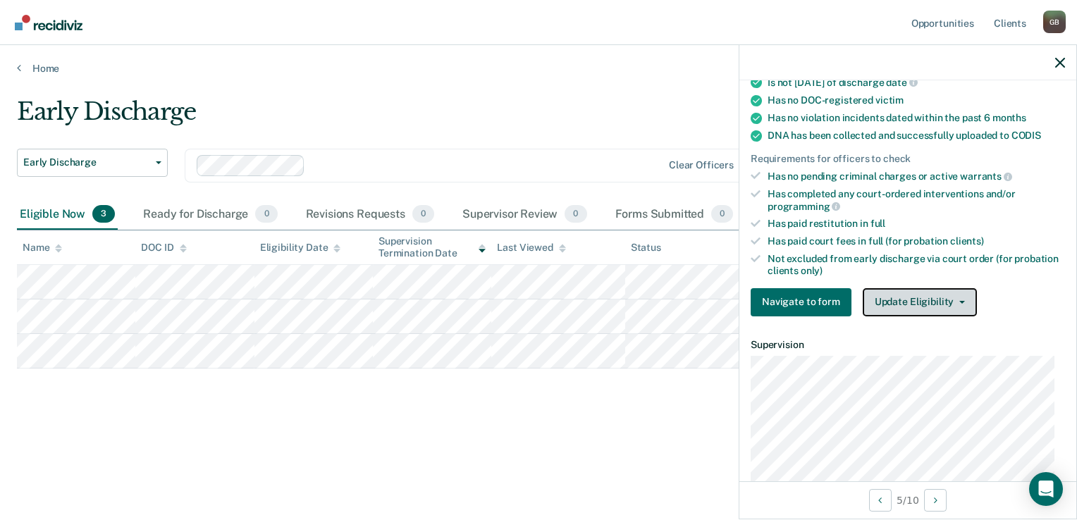
click at [906, 295] on button "Update Eligibility" at bounding box center [920, 302] width 114 height 28
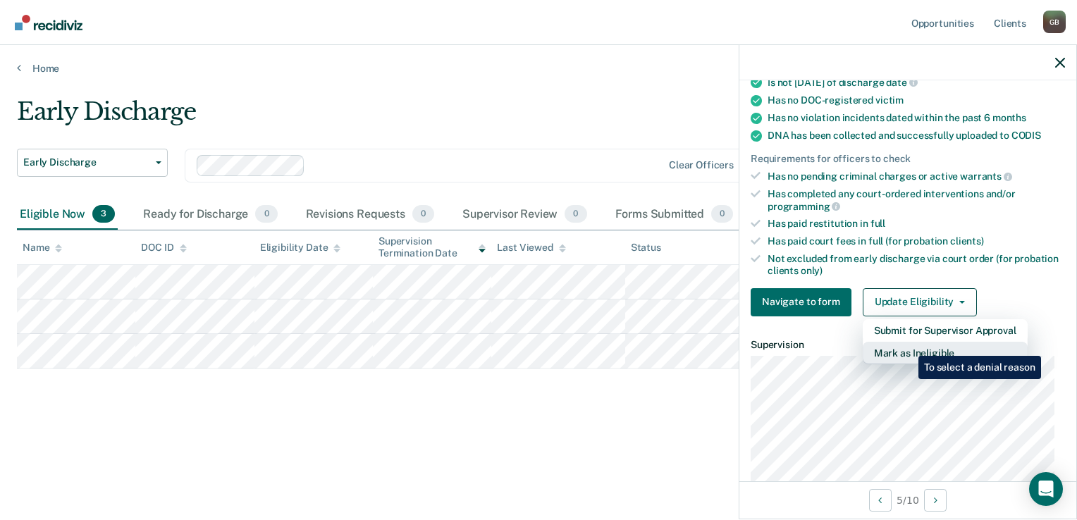
click at [908, 345] on button "Mark as Ineligible" at bounding box center [945, 353] width 165 height 23
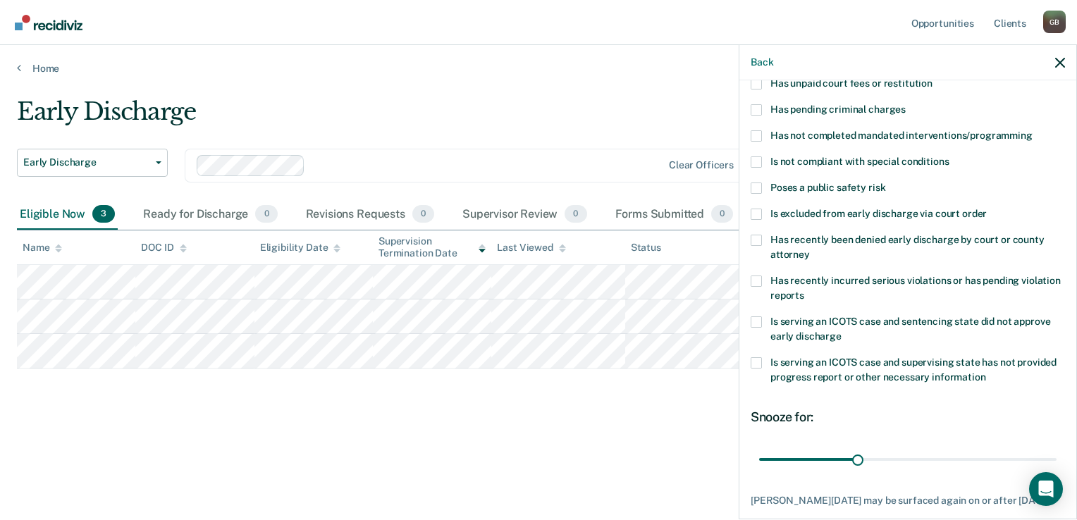
scroll to position [0, 0]
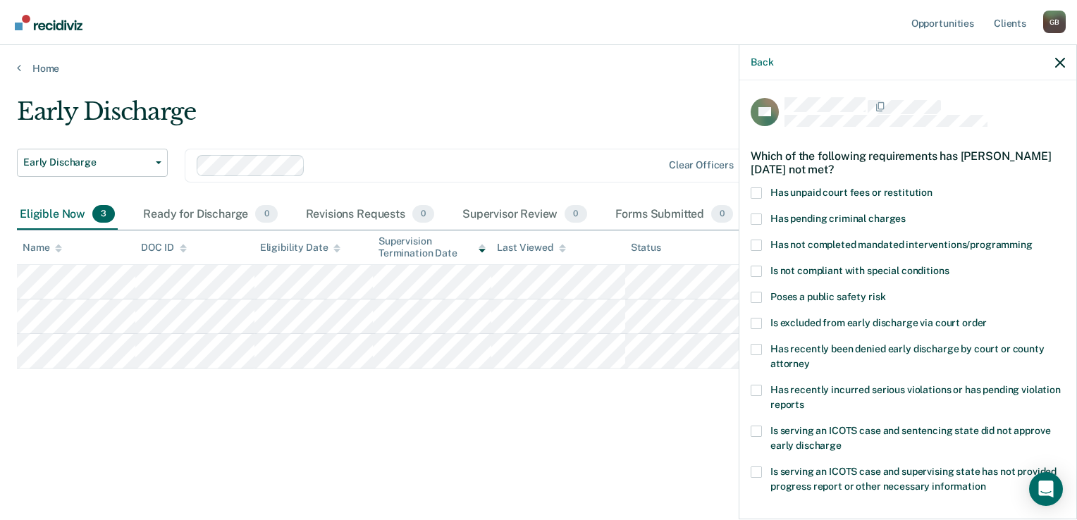
click at [753, 192] on span at bounding box center [756, 192] width 11 height 11
click at [932, 187] on input "Has unpaid court fees or restitution" at bounding box center [932, 187] width 0 height 0
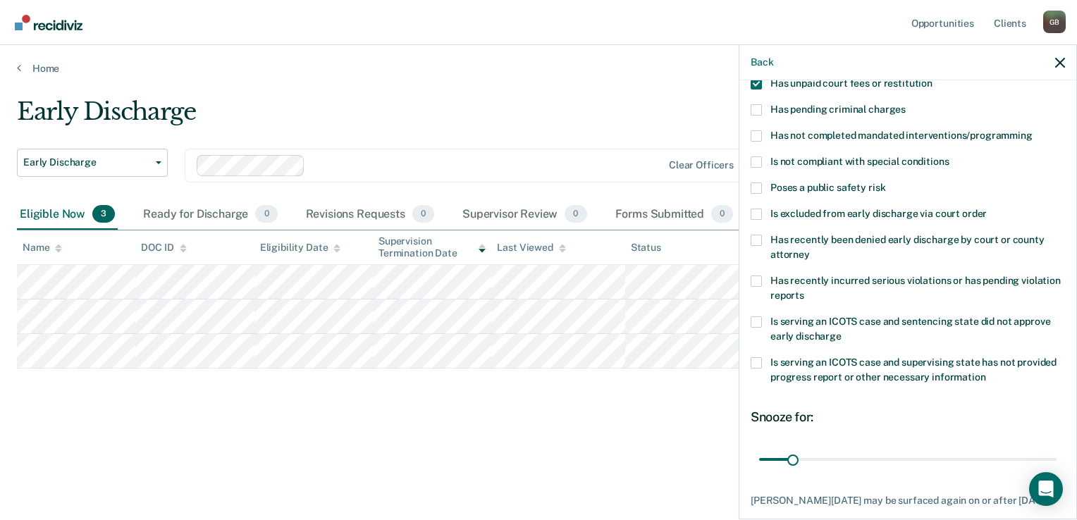
scroll to position [186, 0]
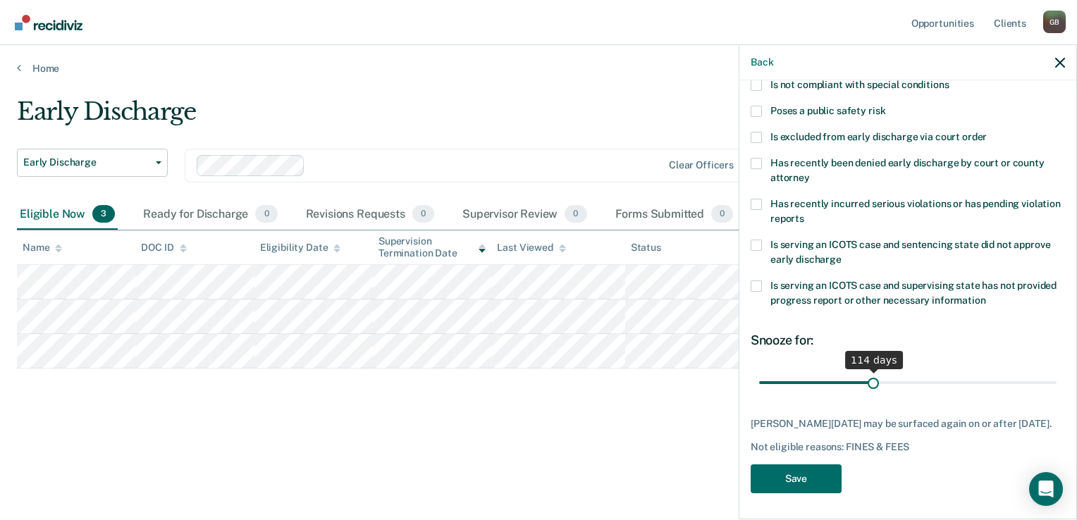
drag, startPoint x: 787, startPoint y: 379, endPoint x: 869, endPoint y: 379, distance: 81.8
type input "114"
click at [869, 379] on input "range" at bounding box center [907, 383] width 297 height 25
click at [804, 483] on button "Save" at bounding box center [796, 478] width 91 height 29
